Goal: Download file/media

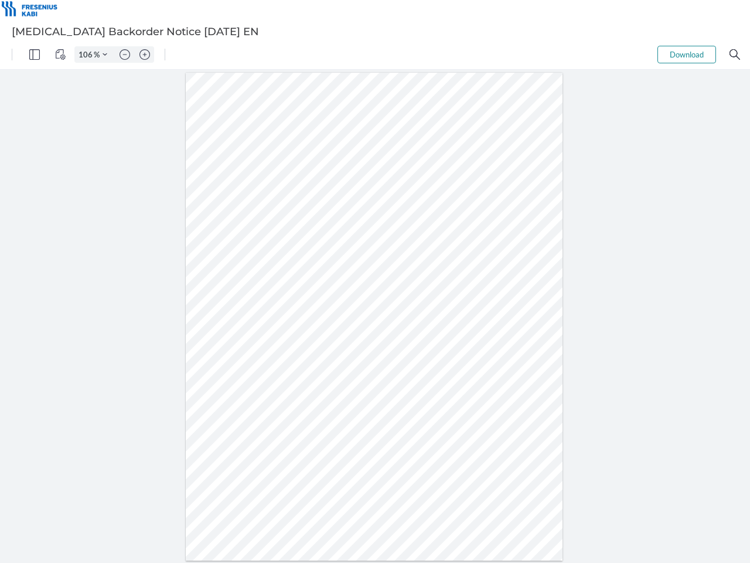
click at [35, 55] on img "Panel" at bounding box center [34, 54] width 11 height 11
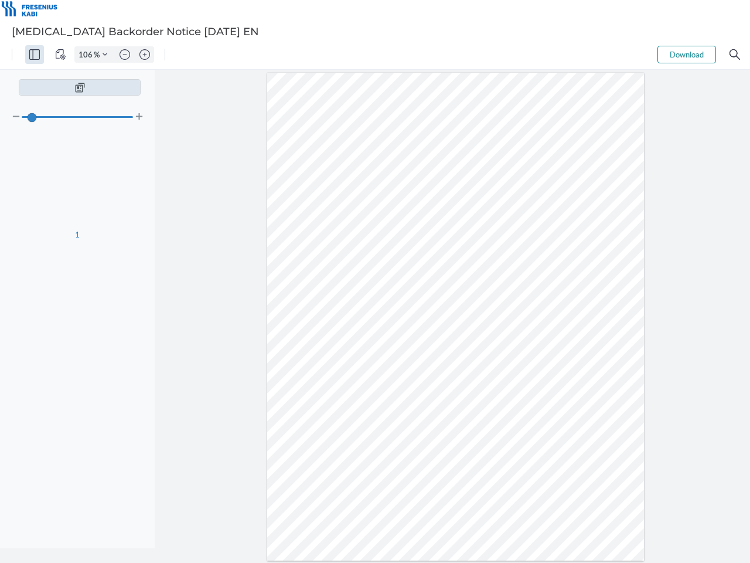
click at [60, 55] on img "View Controls" at bounding box center [60, 54] width 11 height 11
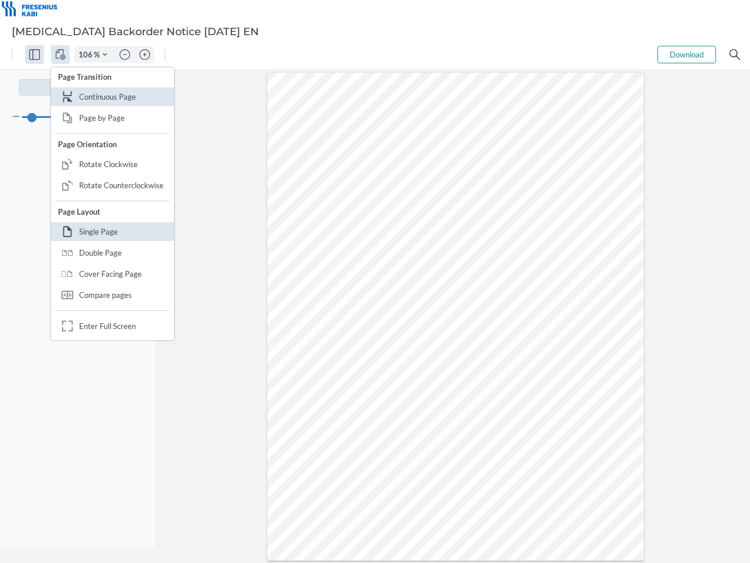
click at [87, 55] on input "106" at bounding box center [84, 54] width 19 height 11
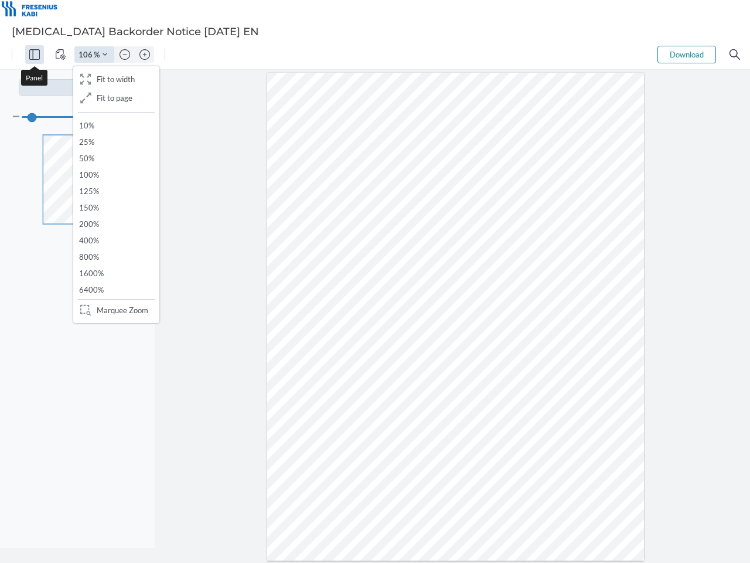
click at [105, 55] on img "Zoom Controls" at bounding box center [105, 54] width 5 height 5
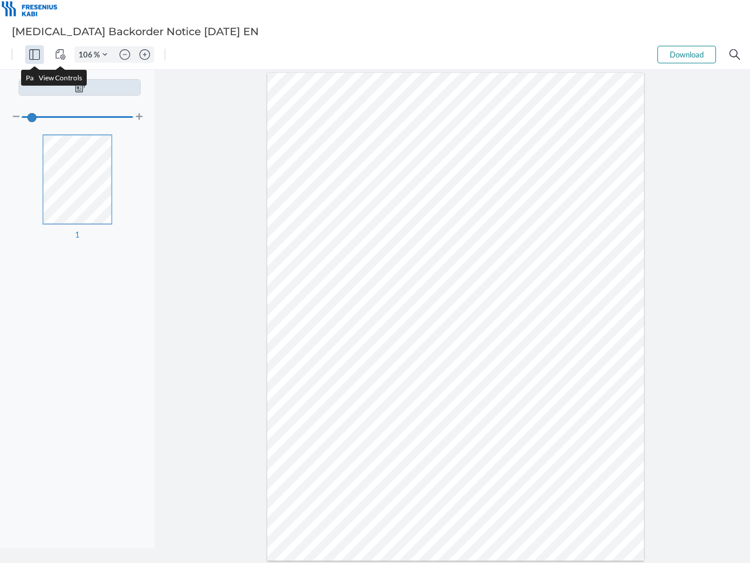
click at [125, 55] on img "Zoom out" at bounding box center [125, 54] width 11 height 11
click at [145, 55] on img "Zoom in" at bounding box center [145, 54] width 11 height 11
type input "106"
click at [687, 55] on button "Download" at bounding box center [687, 55] width 59 height 18
click at [735, 55] on img "Search" at bounding box center [735, 54] width 11 height 11
